Goal: Transaction & Acquisition: Obtain resource

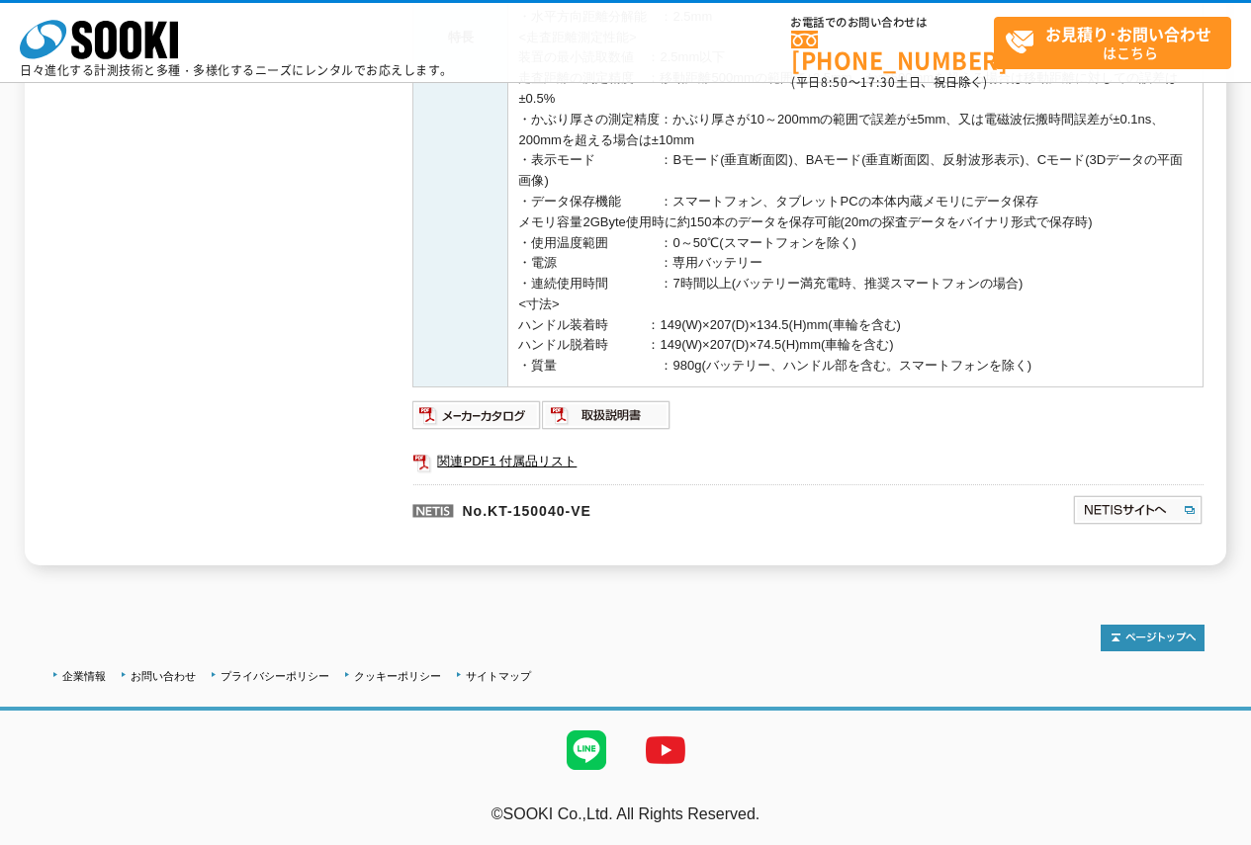
scroll to position [673, 0]
click at [478, 418] on img at bounding box center [477, 415] width 130 height 32
click at [632, 406] on img at bounding box center [607, 415] width 130 height 32
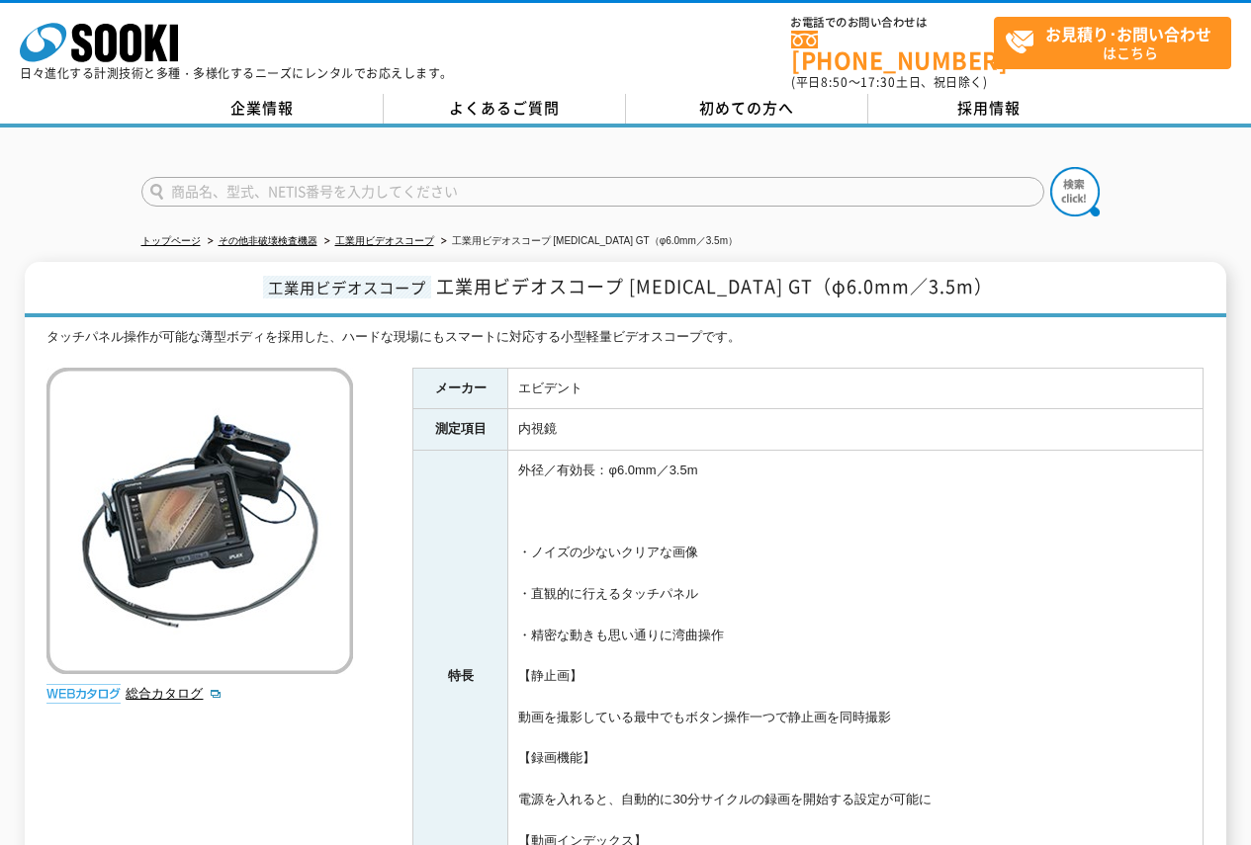
scroll to position [375, 0]
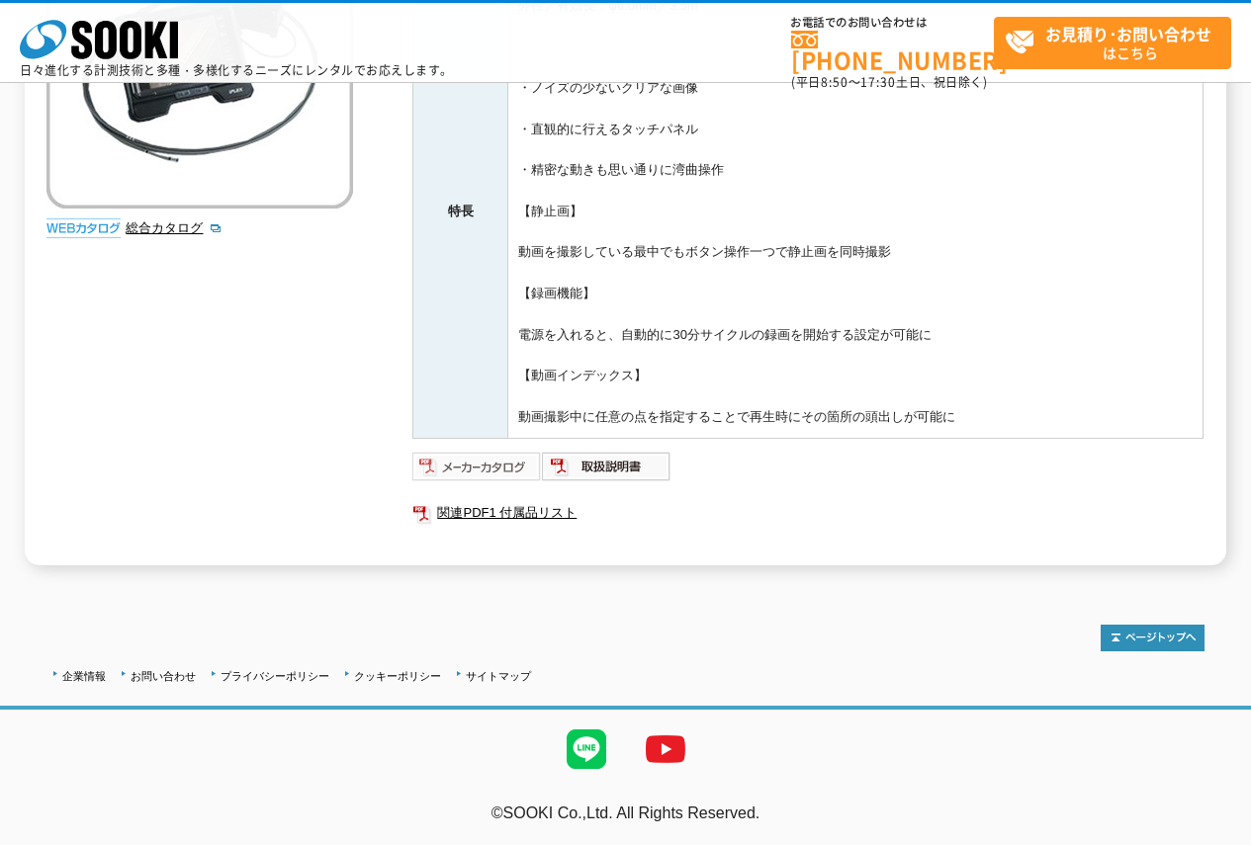
click at [474, 469] on img at bounding box center [477, 467] width 130 height 32
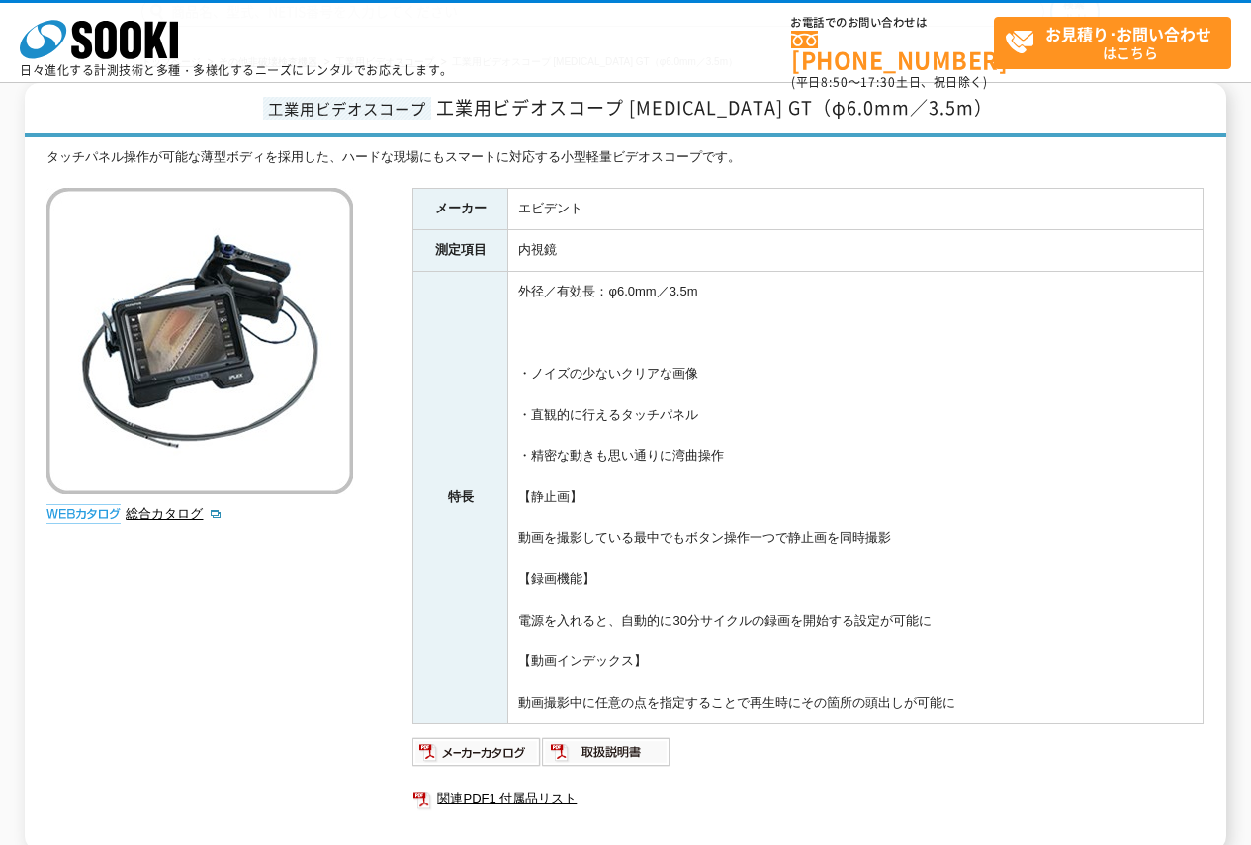
scroll to position [0, 0]
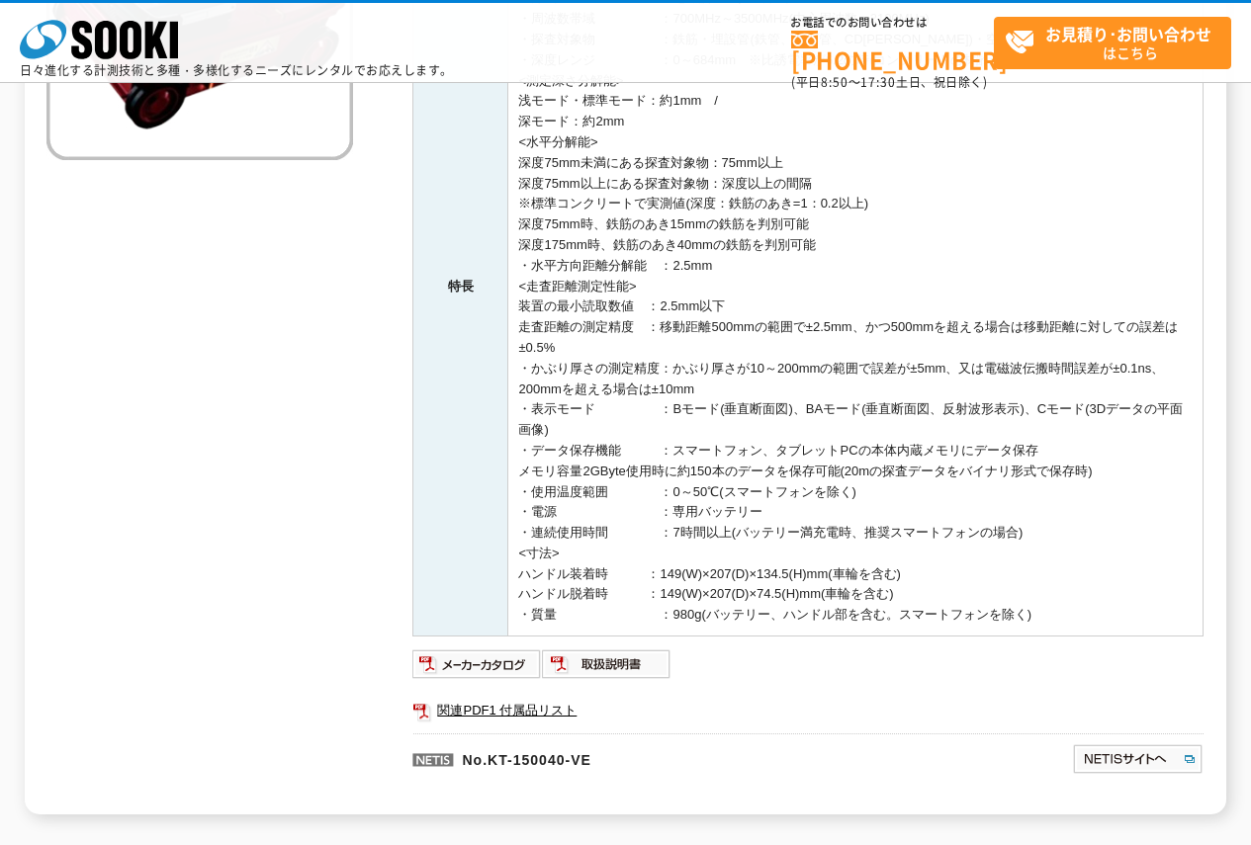
scroll to position [673, 0]
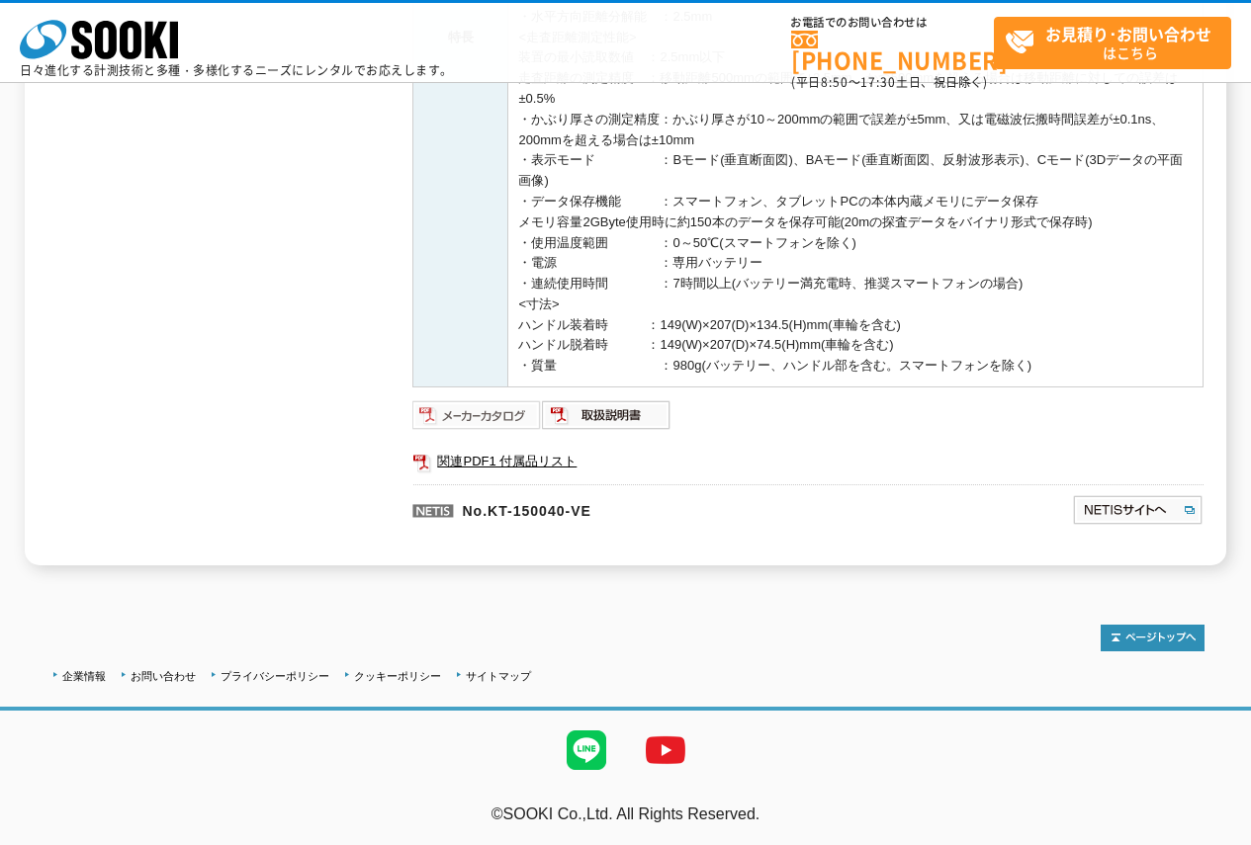
click at [504, 404] on img at bounding box center [477, 415] width 130 height 32
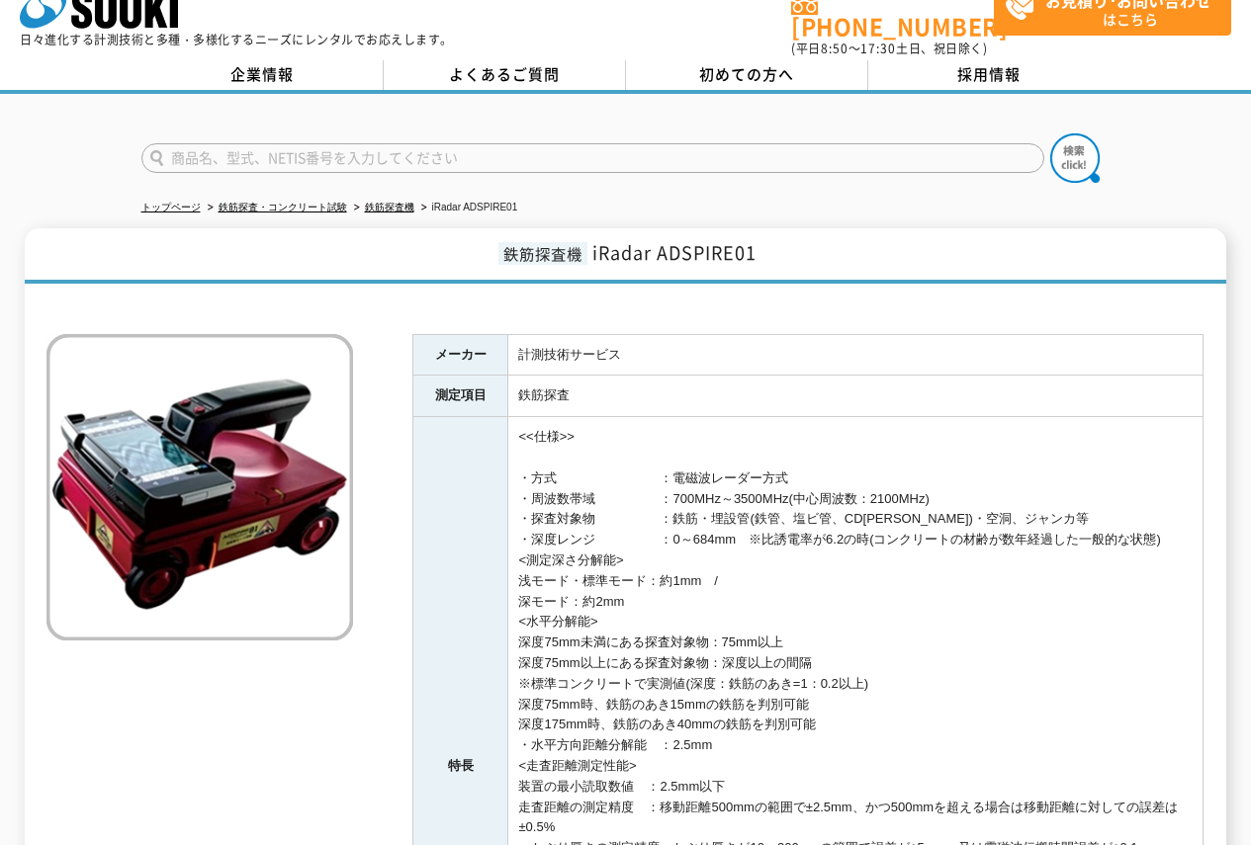
scroll to position [0, 0]
